Goal: Contribute content: Contribute content

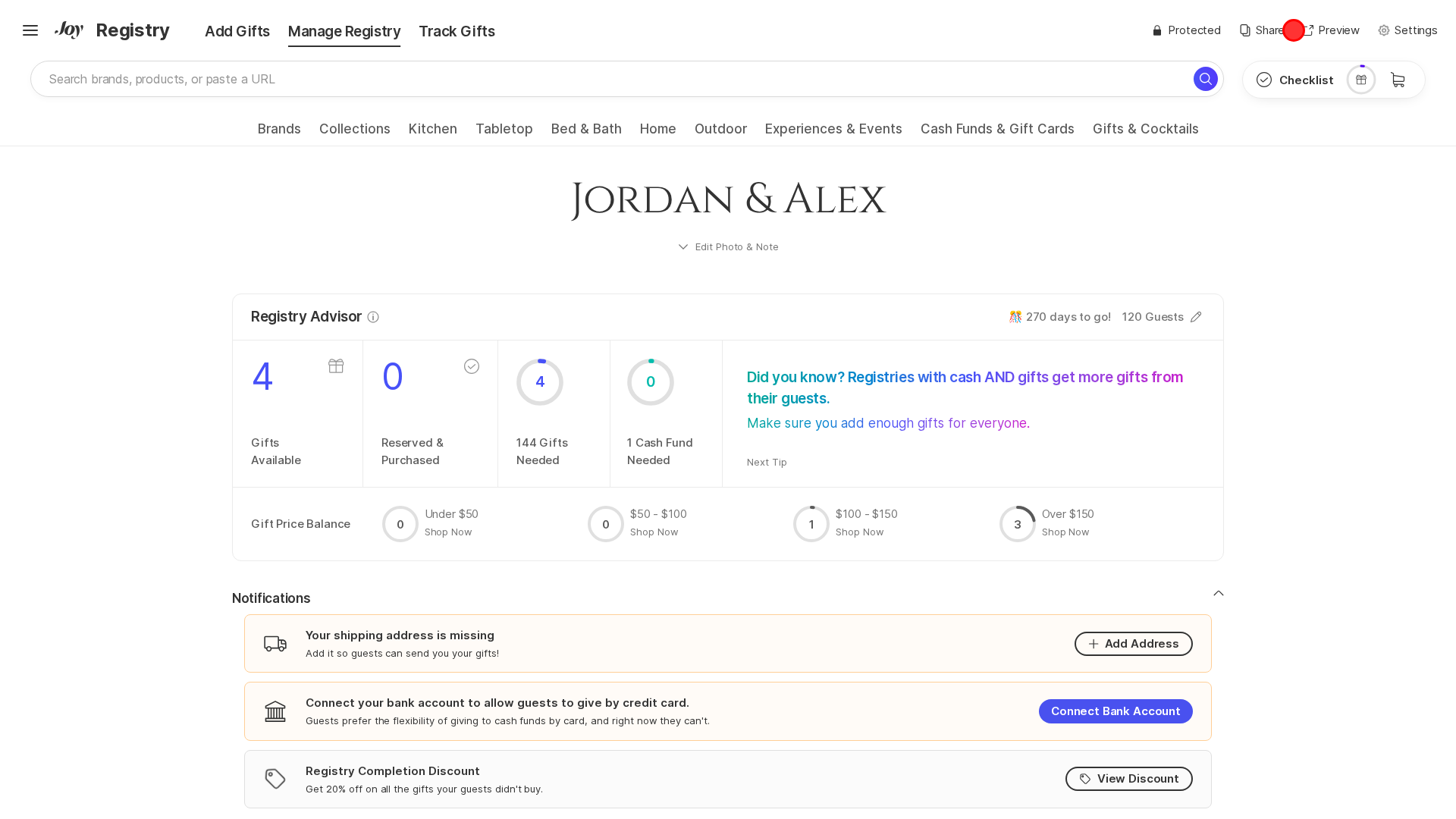
click at [1294, 30] on div "✨ Link copied! Share it with gift givers so they can shop in one place! Lock Fi…" at bounding box center [1294, 30] width 287 height 17
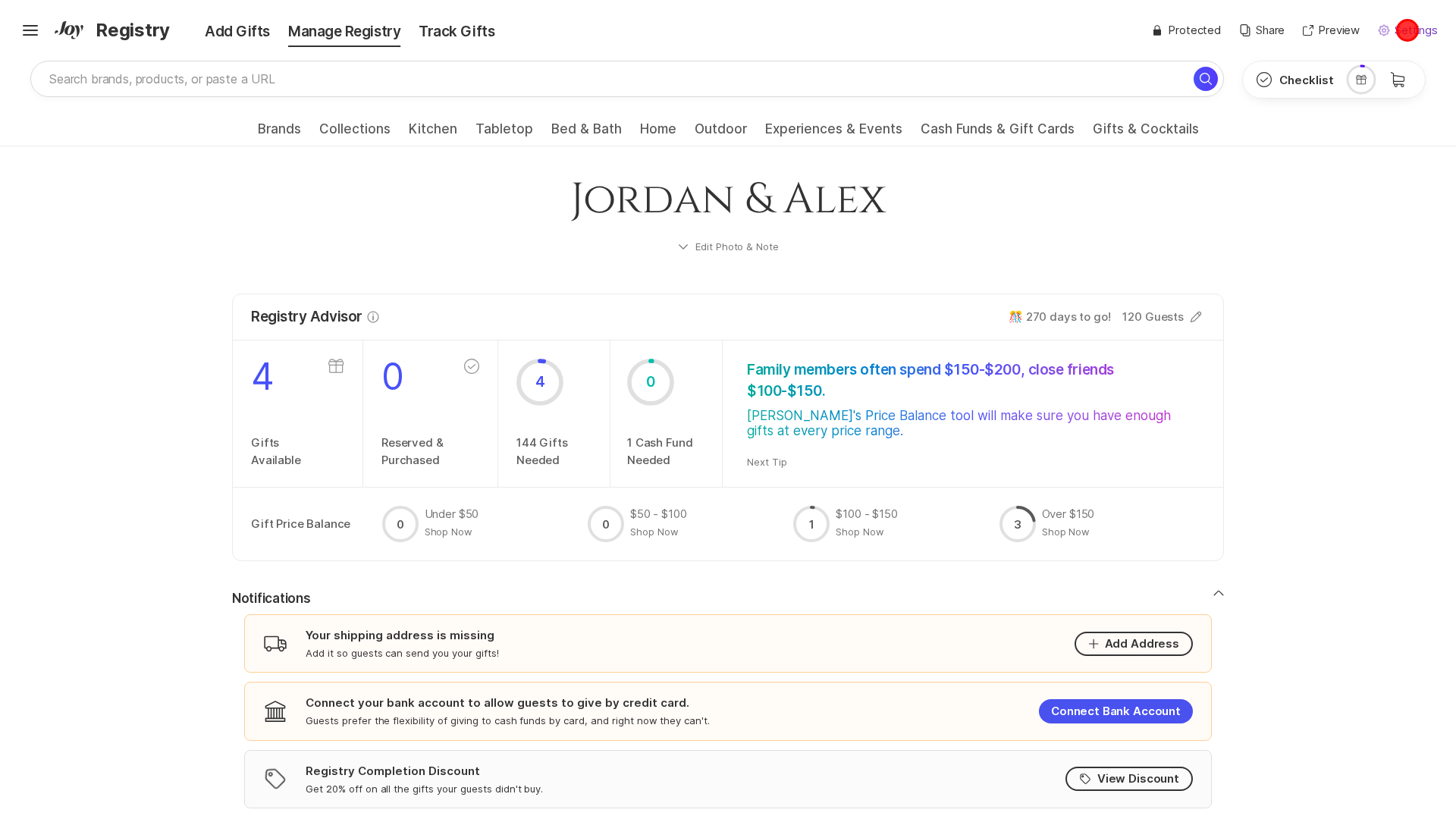
click at [1408, 30] on p "Settings" at bounding box center [1416, 30] width 43 height 17
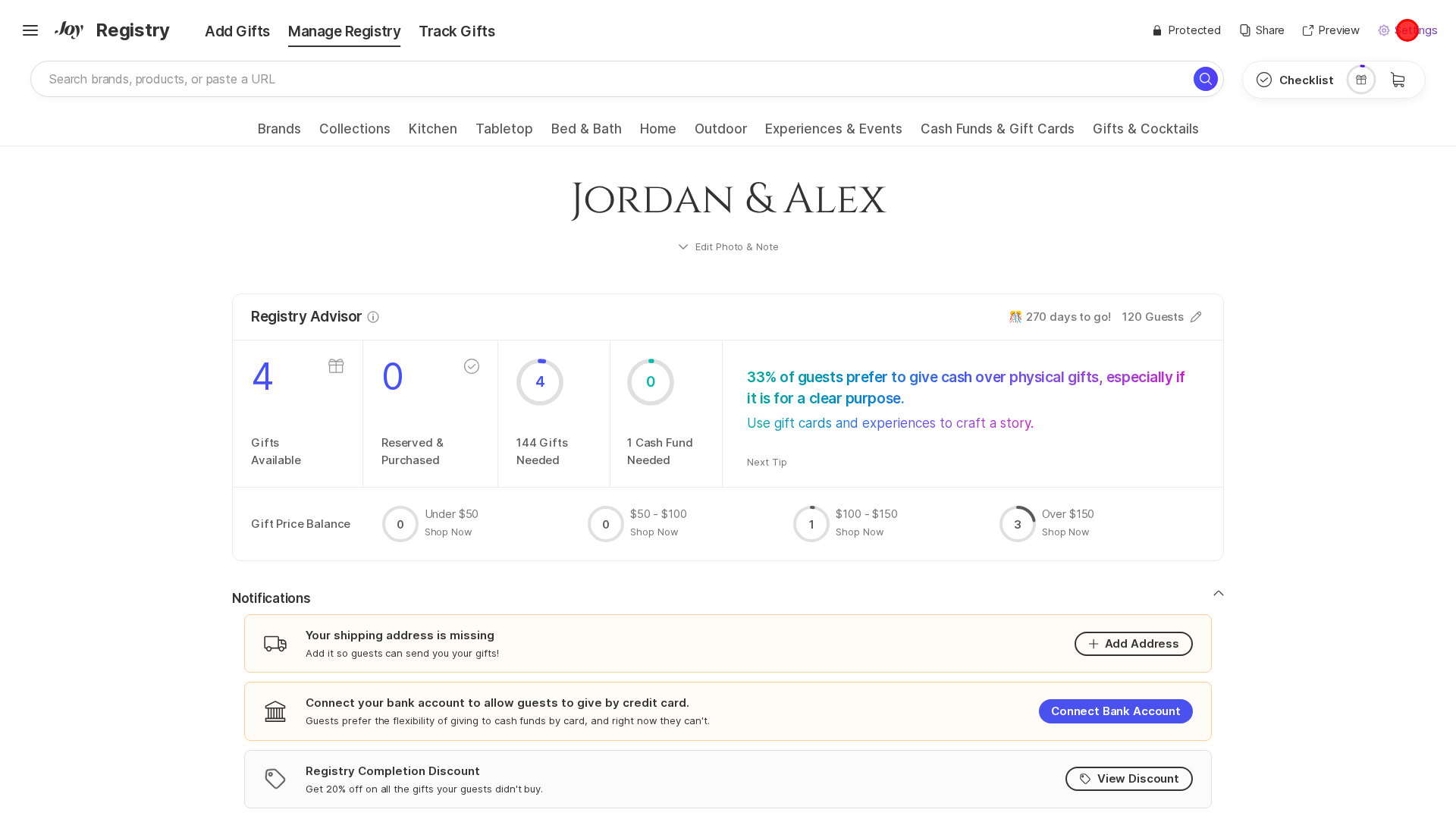
click at [1408, 30] on p "Settings" at bounding box center [1416, 30] width 43 height 17
click at [1294, 30] on div "✨ Link copied! Share it with gift givers so they can shop in one place! Lock Fi…" at bounding box center [1294, 30] width 287 height 17
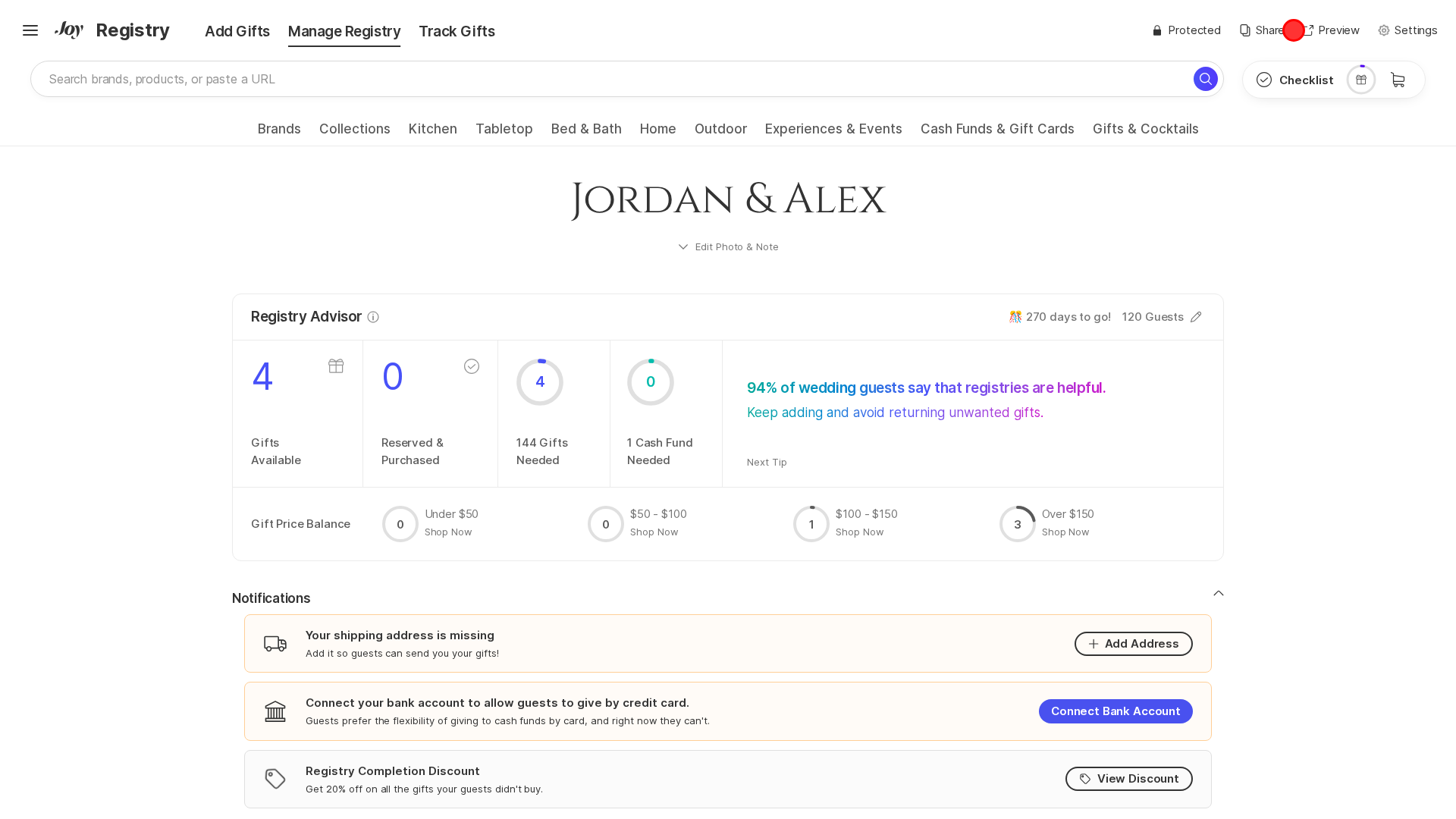
click at [1294, 30] on div "✨ Link copied! Share it with gift givers so they can shop in one place! Lock Fi…" at bounding box center [1294, 30] width 287 height 17
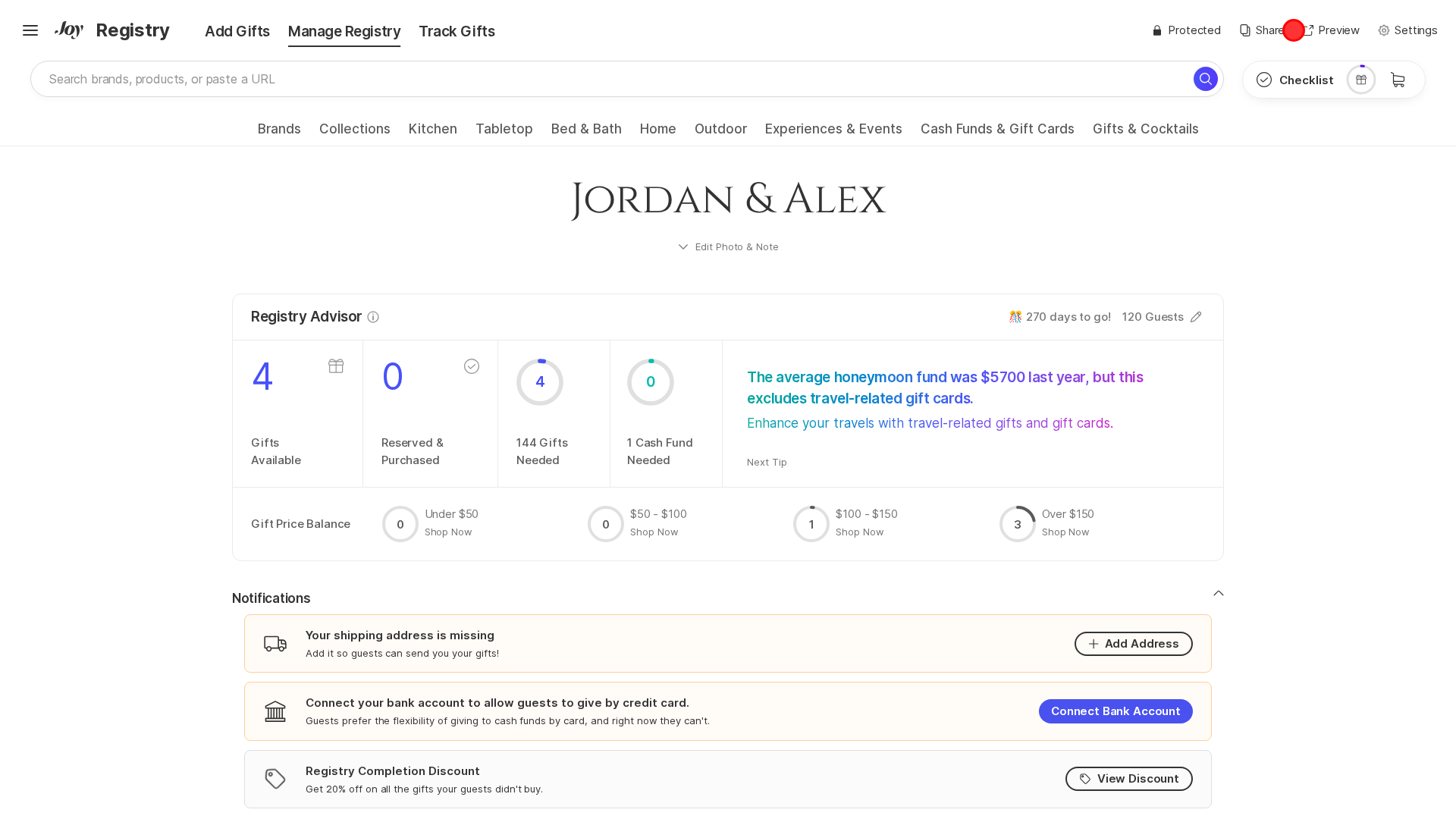
click at [1294, 30] on div "✨ Link copied! Share it with gift givers so they can shop in one place! Lock Fi…" at bounding box center [1294, 30] width 287 height 17
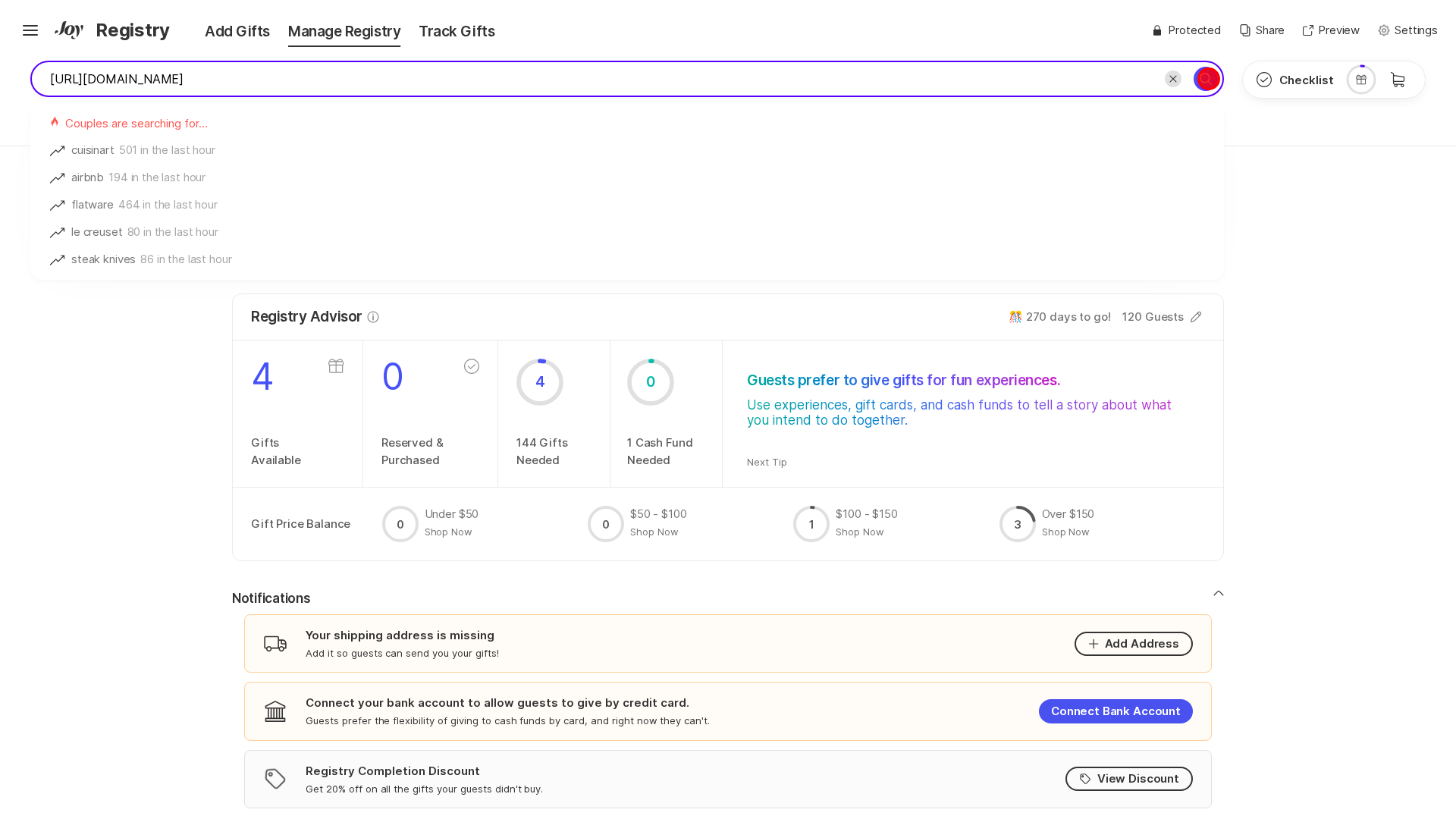
type input "[URL][DOMAIN_NAME]"
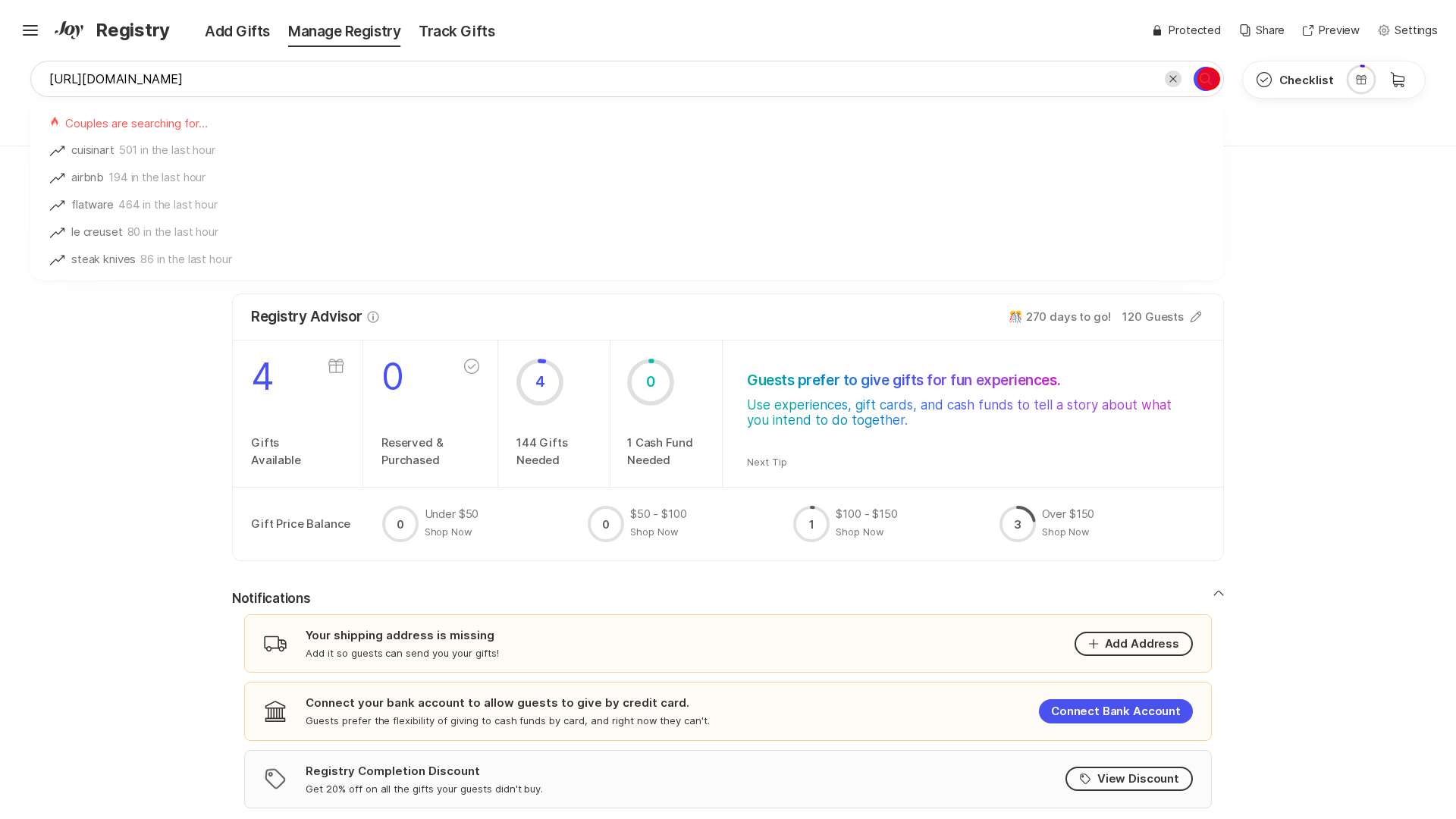
click at [1208, 79] on icon "Search for" at bounding box center [1206, 79] width 18 height 18
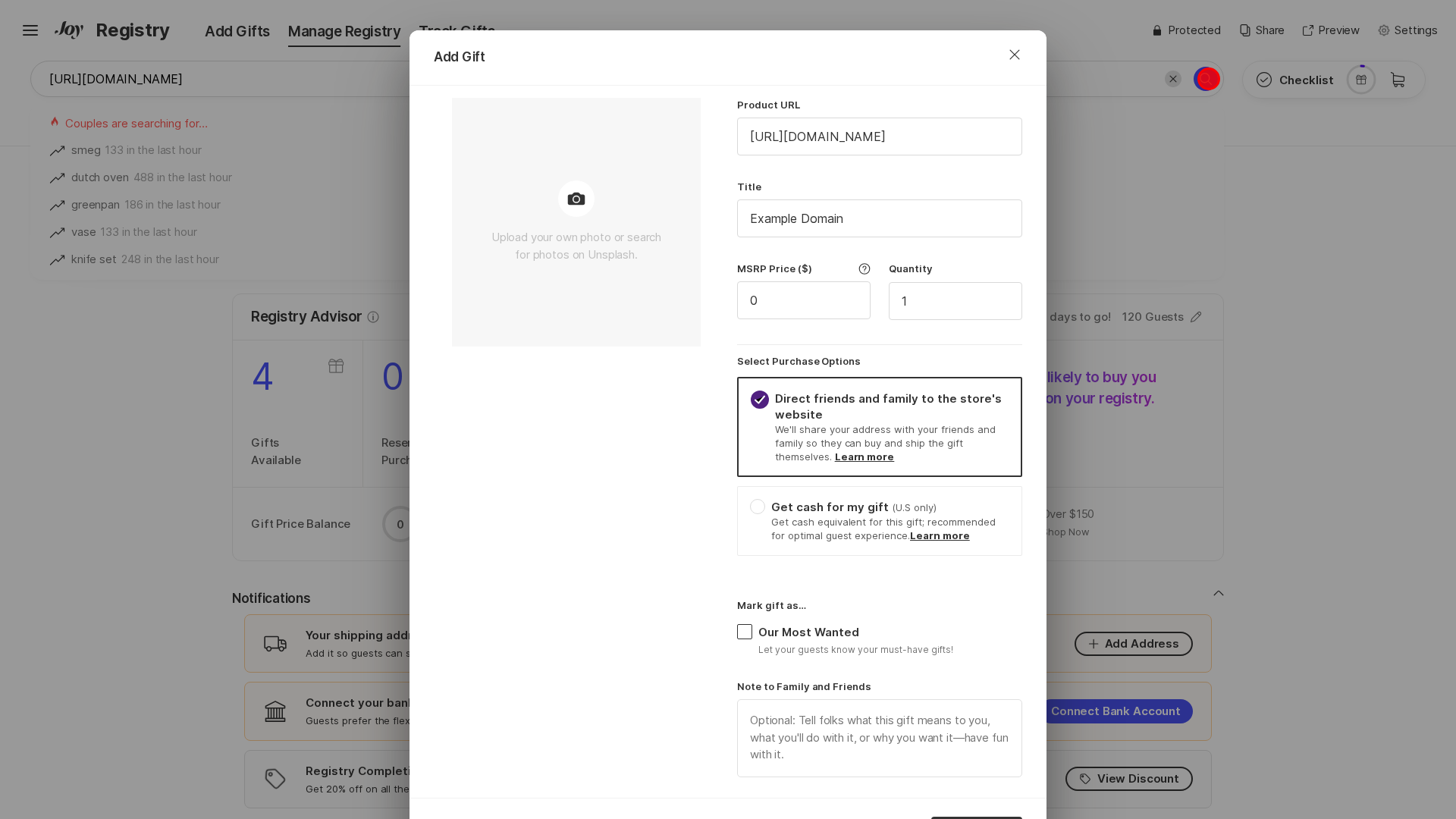
click at [1208, 79] on div "Add Gift Close Upload your own photo or search for photos on Unsplash. Product …" at bounding box center [728, 410] width 1456 height 819
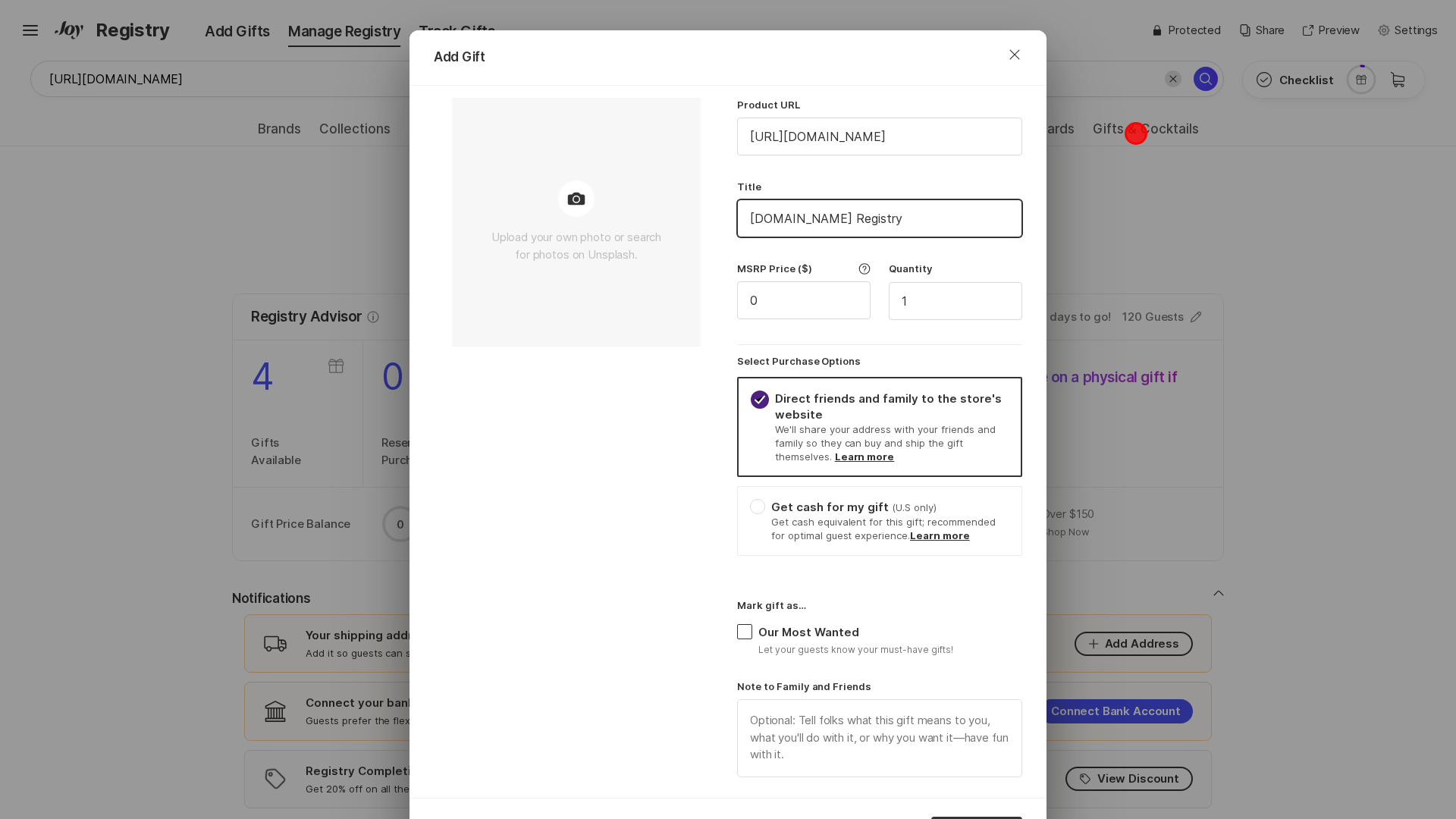
type input "[DOMAIN_NAME] Registry"
click at [1135, 134] on div "Add Gift Close Upload your own photo or search for photos on Unsplash. Product …" at bounding box center [728, 410] width 1456 height 819
click at [795, 631] on span "Our Most Wanted" at bounding box center [808, 632] width 101 height 16
click at [737, 631] on input "Our Most Wanted" at bounding box center [736, 631] width 1 height 1
checkbox input "true"
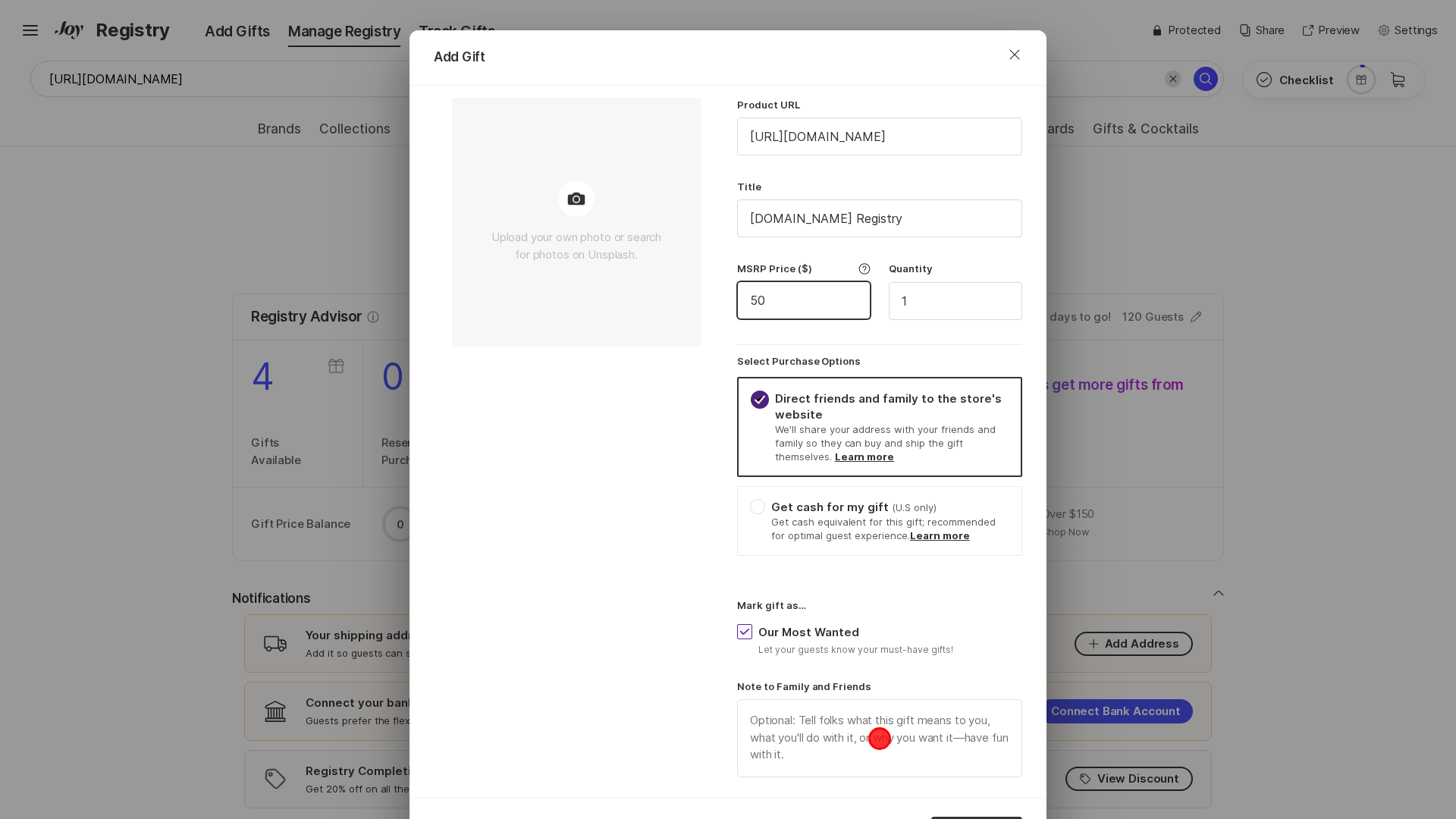
type input "50"
type textarea "x"
type textarea "Please purchase directly on [DOMAIN_NAME]"
type textarea "x"
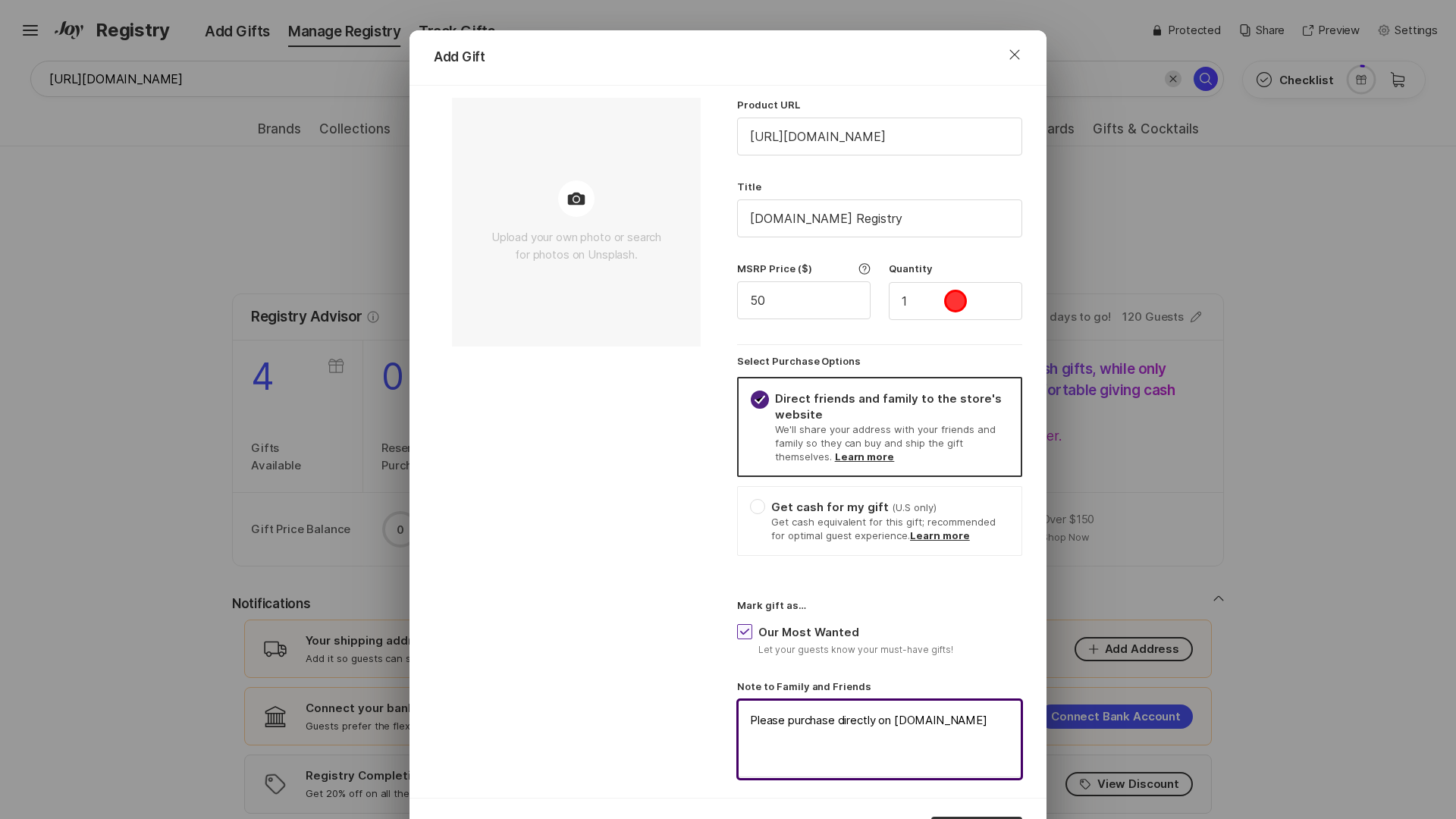
type textarea "Please purchase directly on [DOMAIN_NAME]"
type textarea "x"
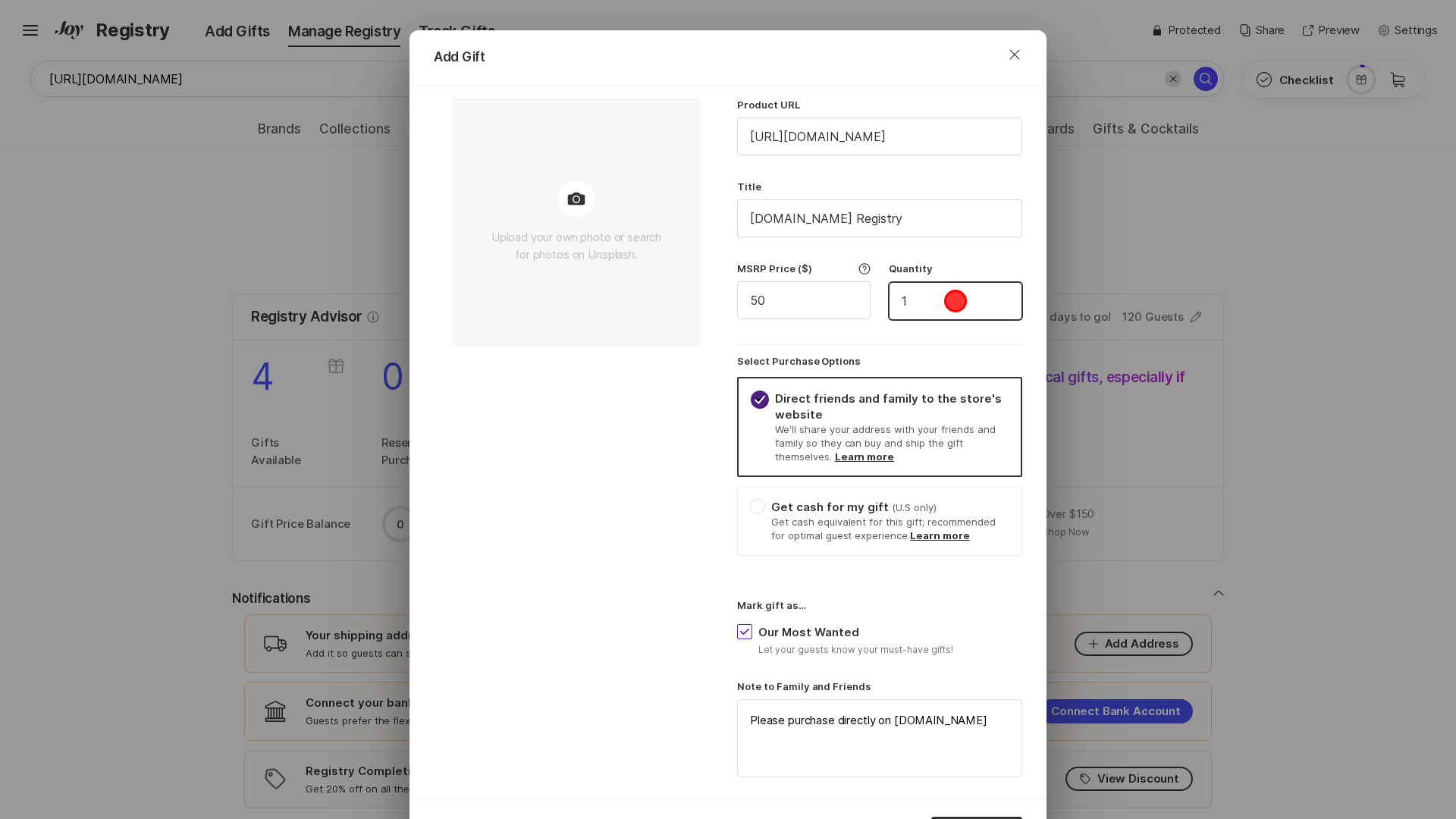
click at [955, 301] on input "1" at bounding box center [955, 301] width 132 height 36
